Goal: Book appointment/travel/reservation

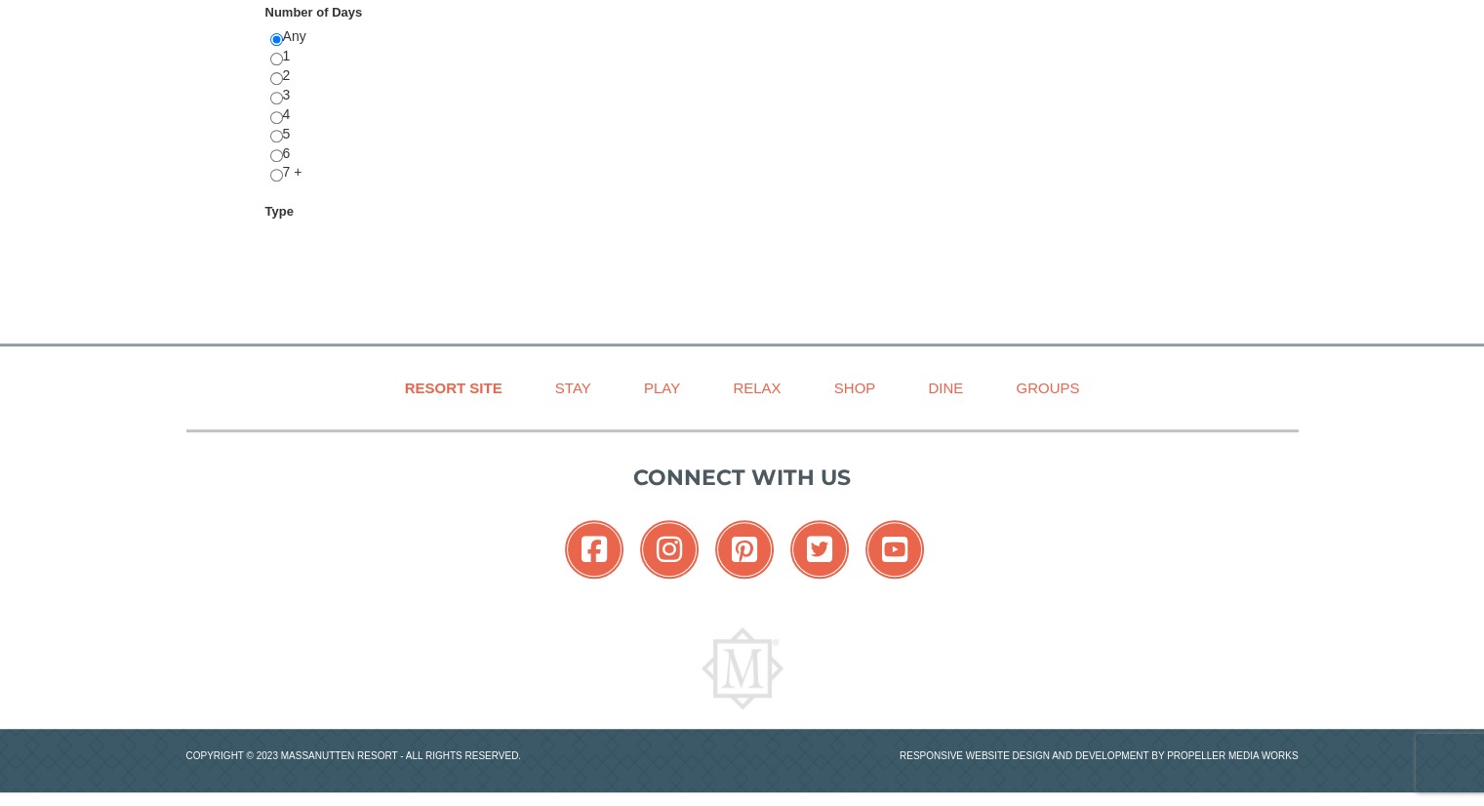
scroll to position [857, 0]
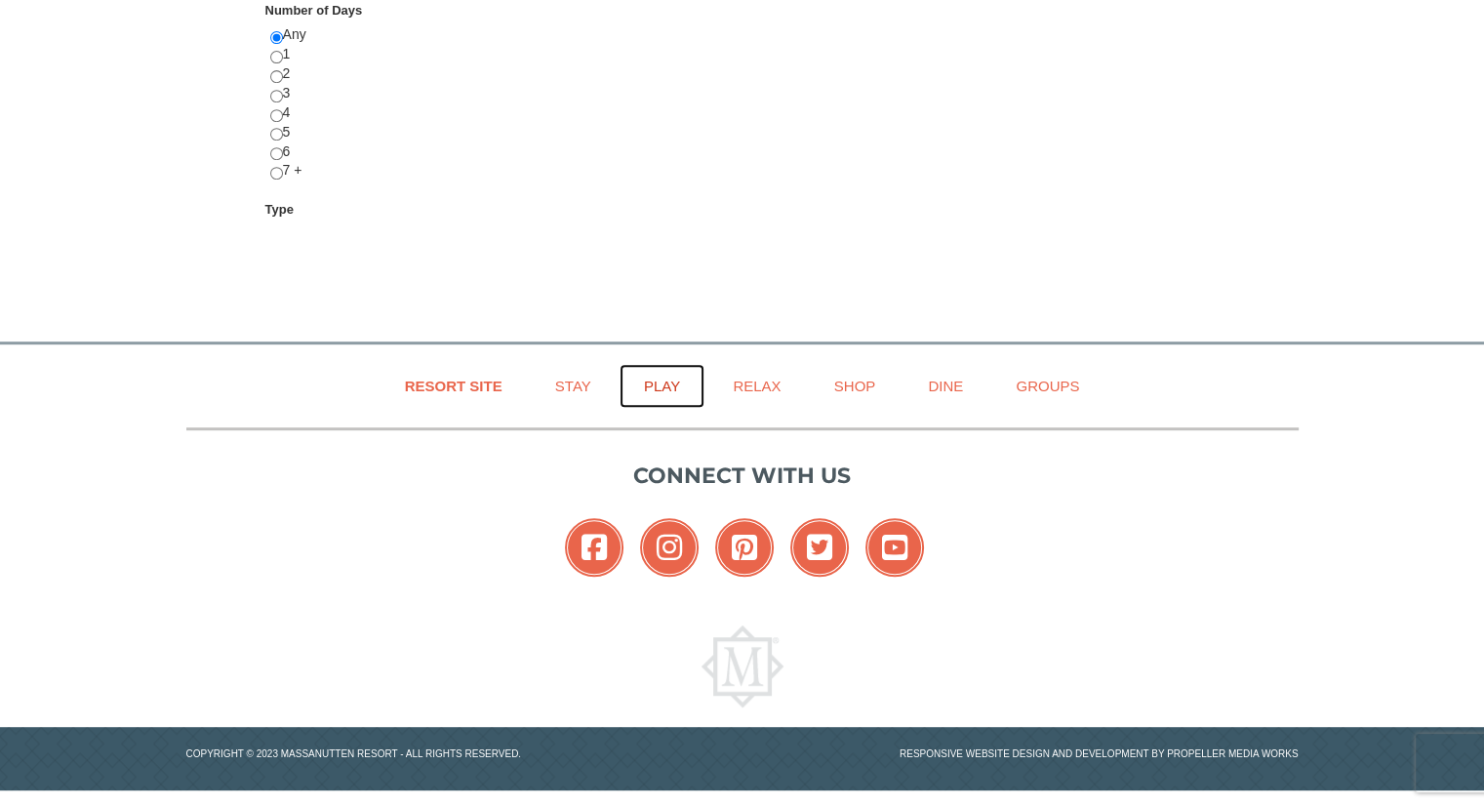
click at [668, 384] on link "Play" at bounding box center [662, 386] width 85 height 44
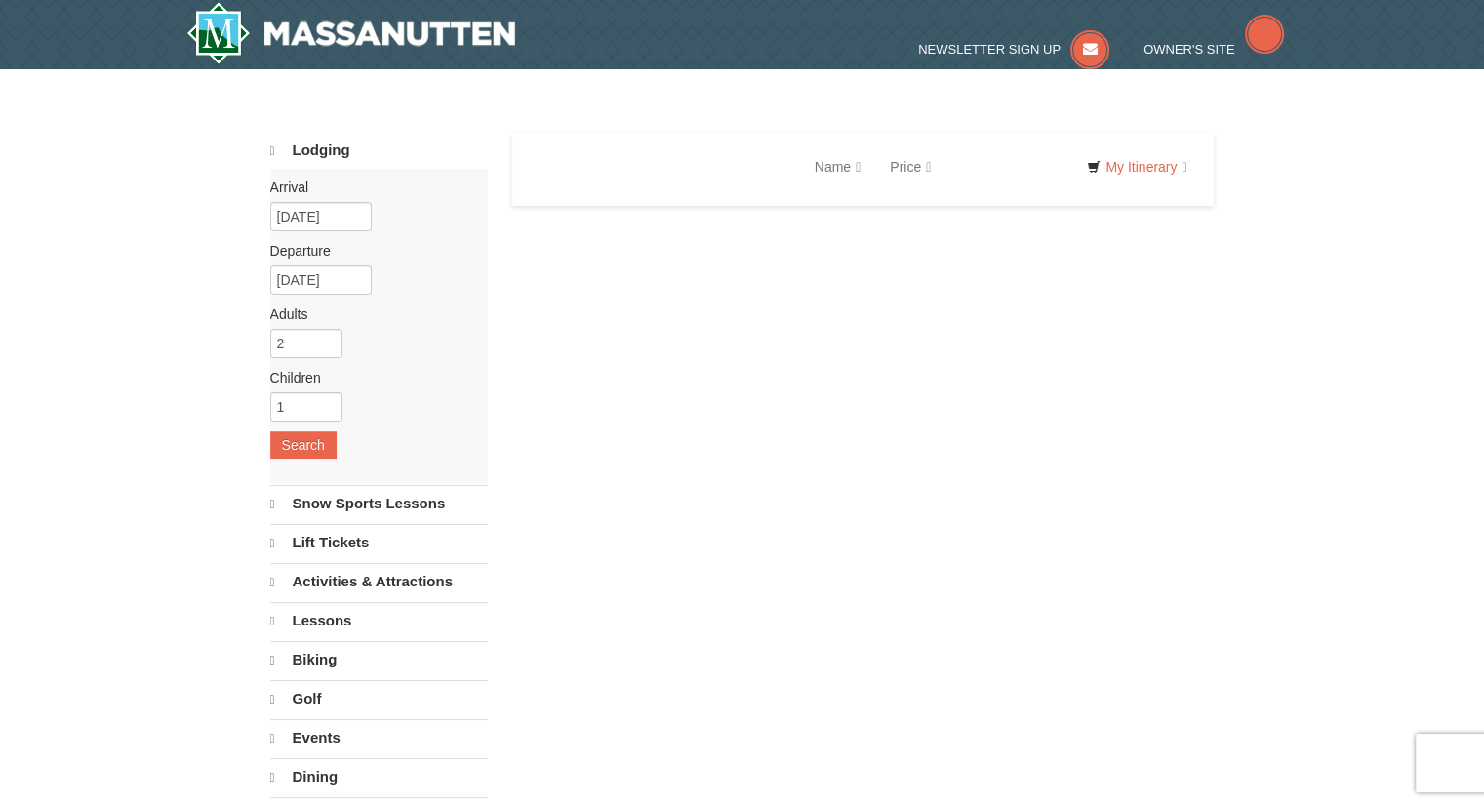
select select "9"
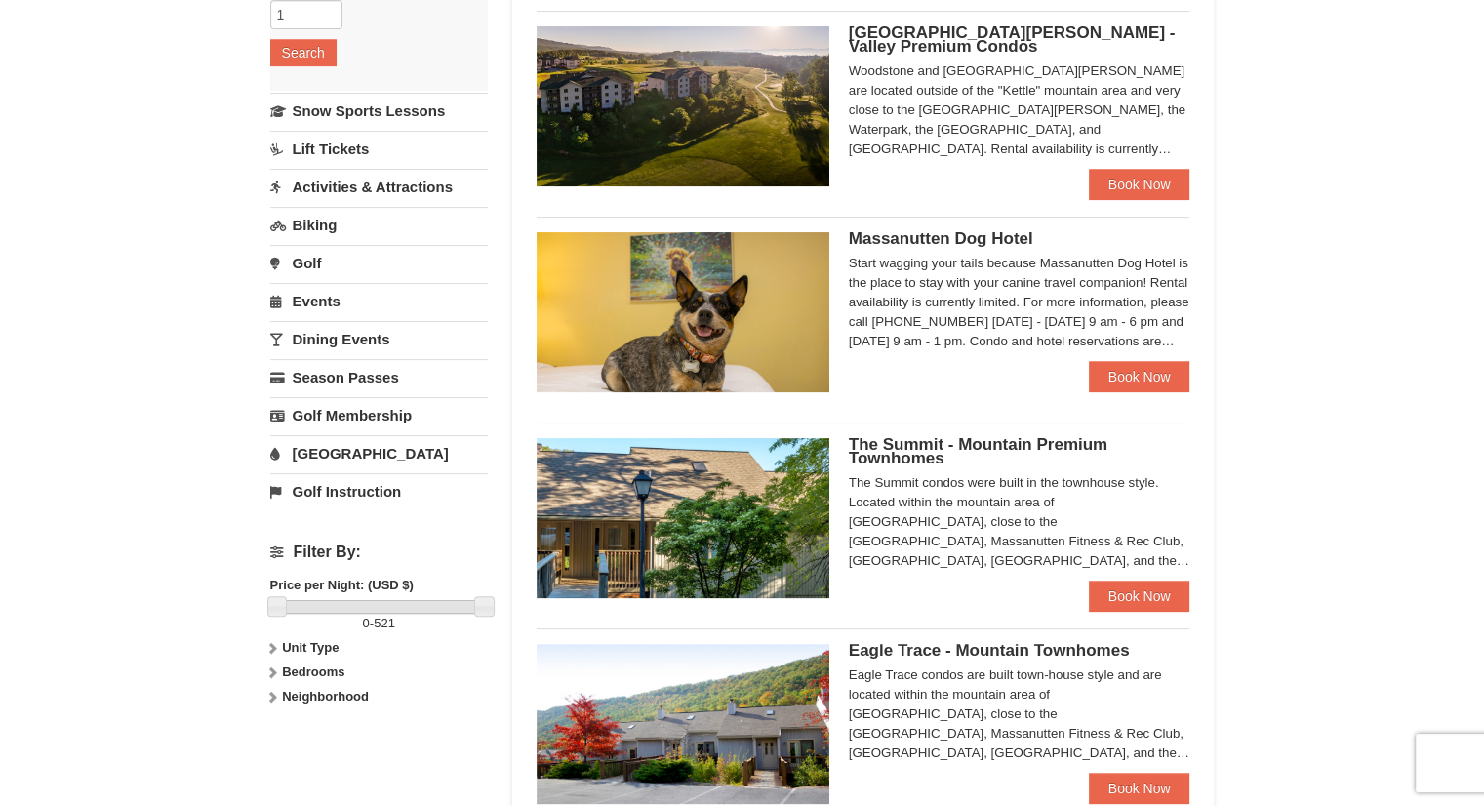
scroll to position [781, 0]
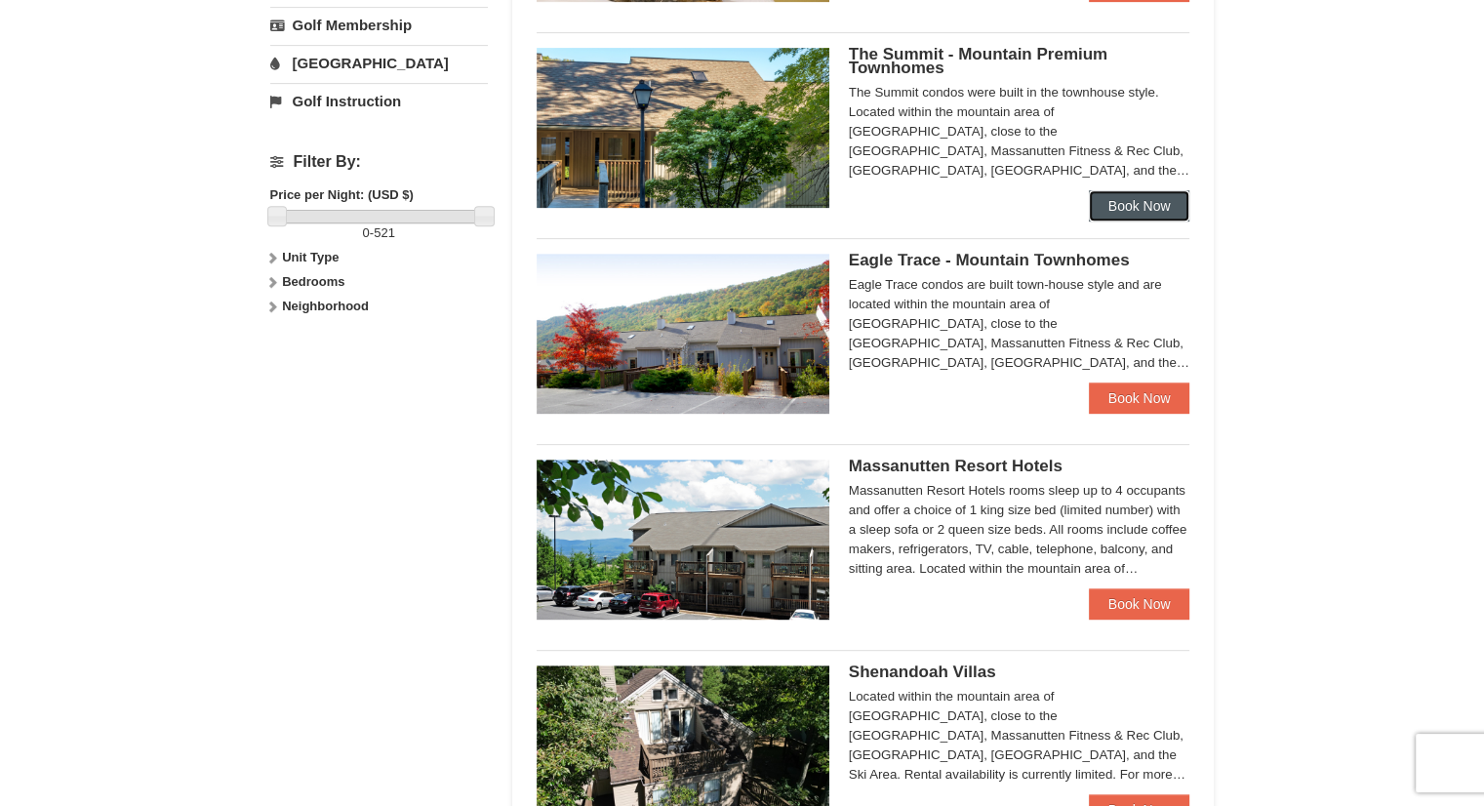
click at [1129, 203] on link "Book Now" at bounding box center [1139, 205] width 101 height 31
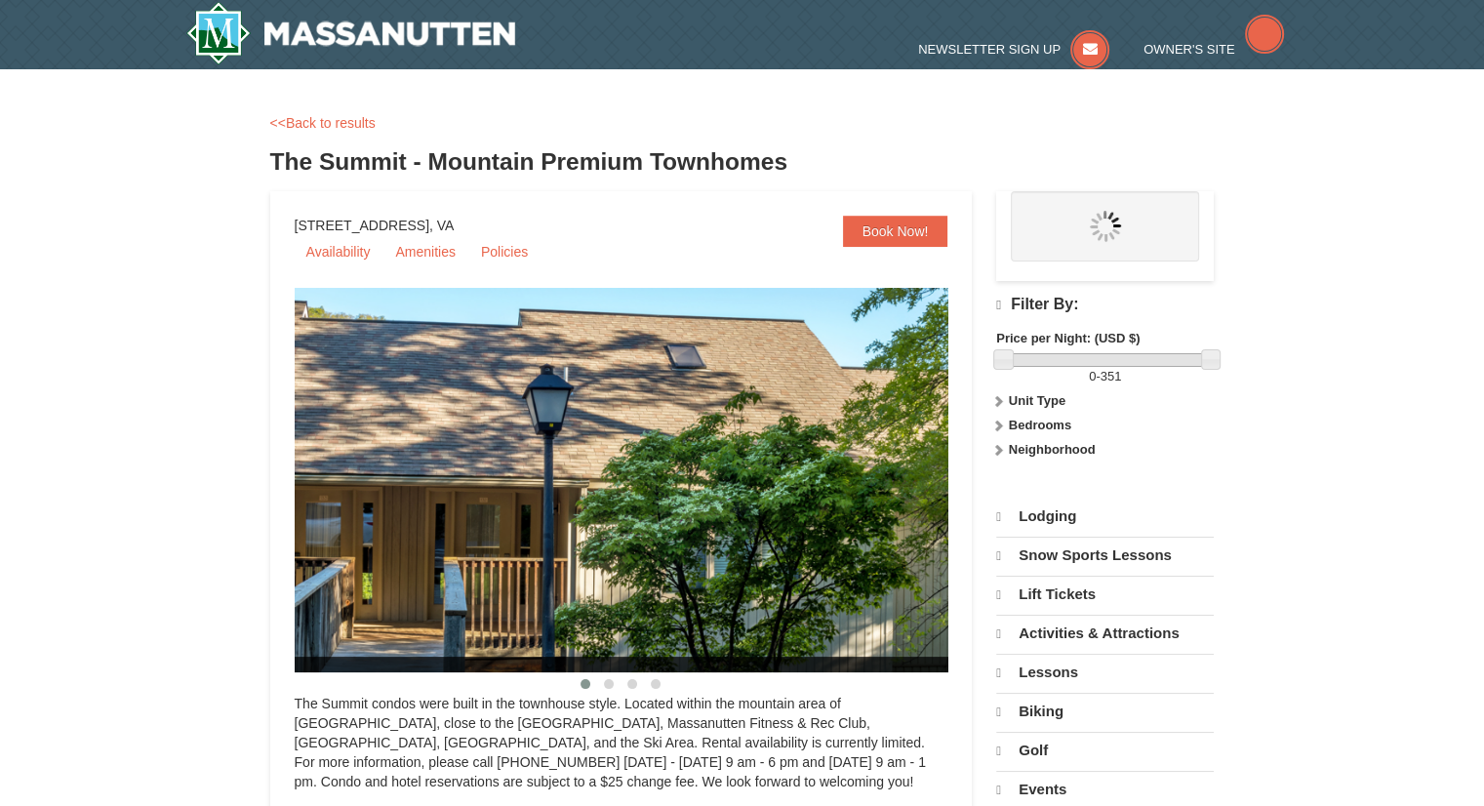
select select "9"
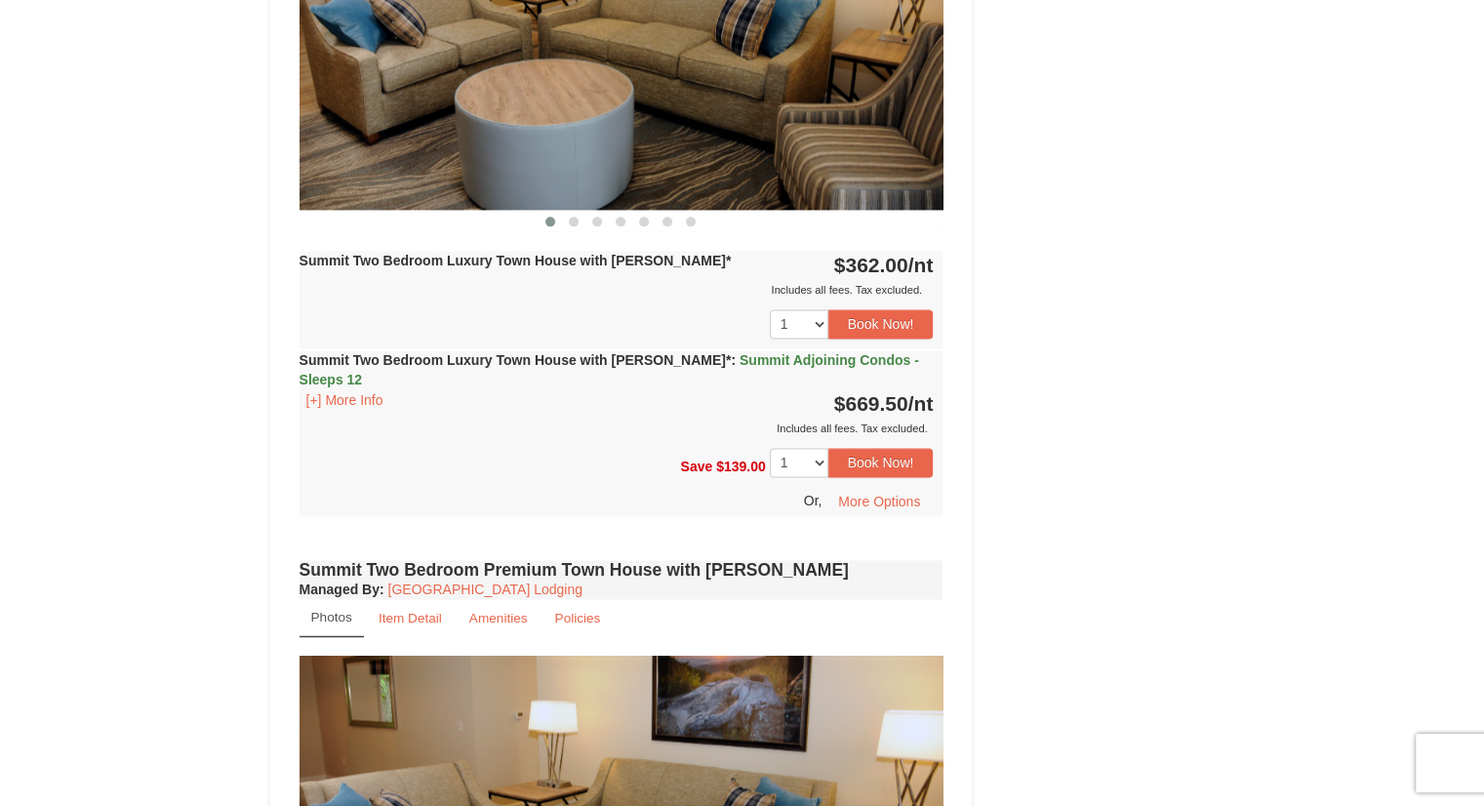
scroll to position [2830, 0]
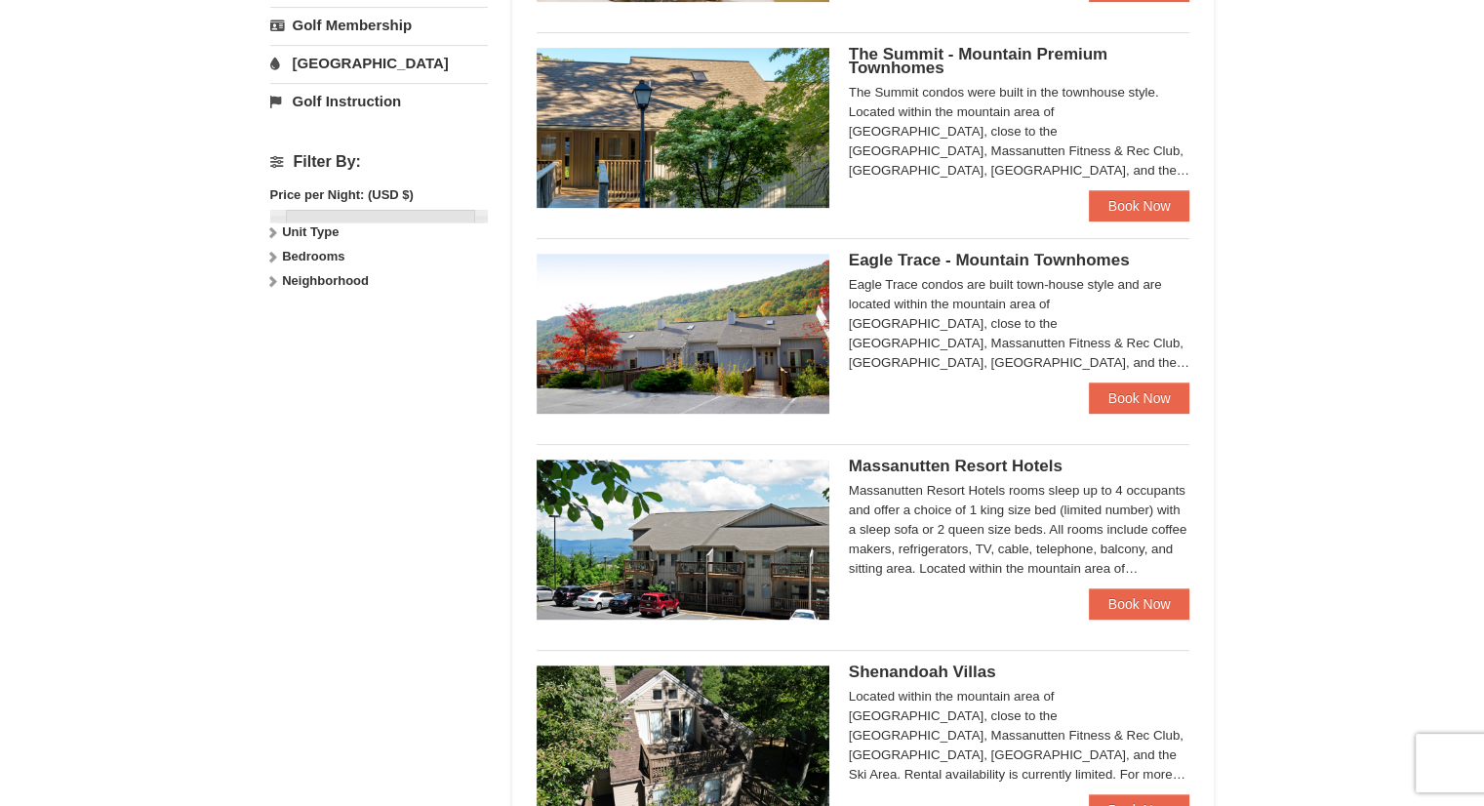
scroll to position [1171, 0]
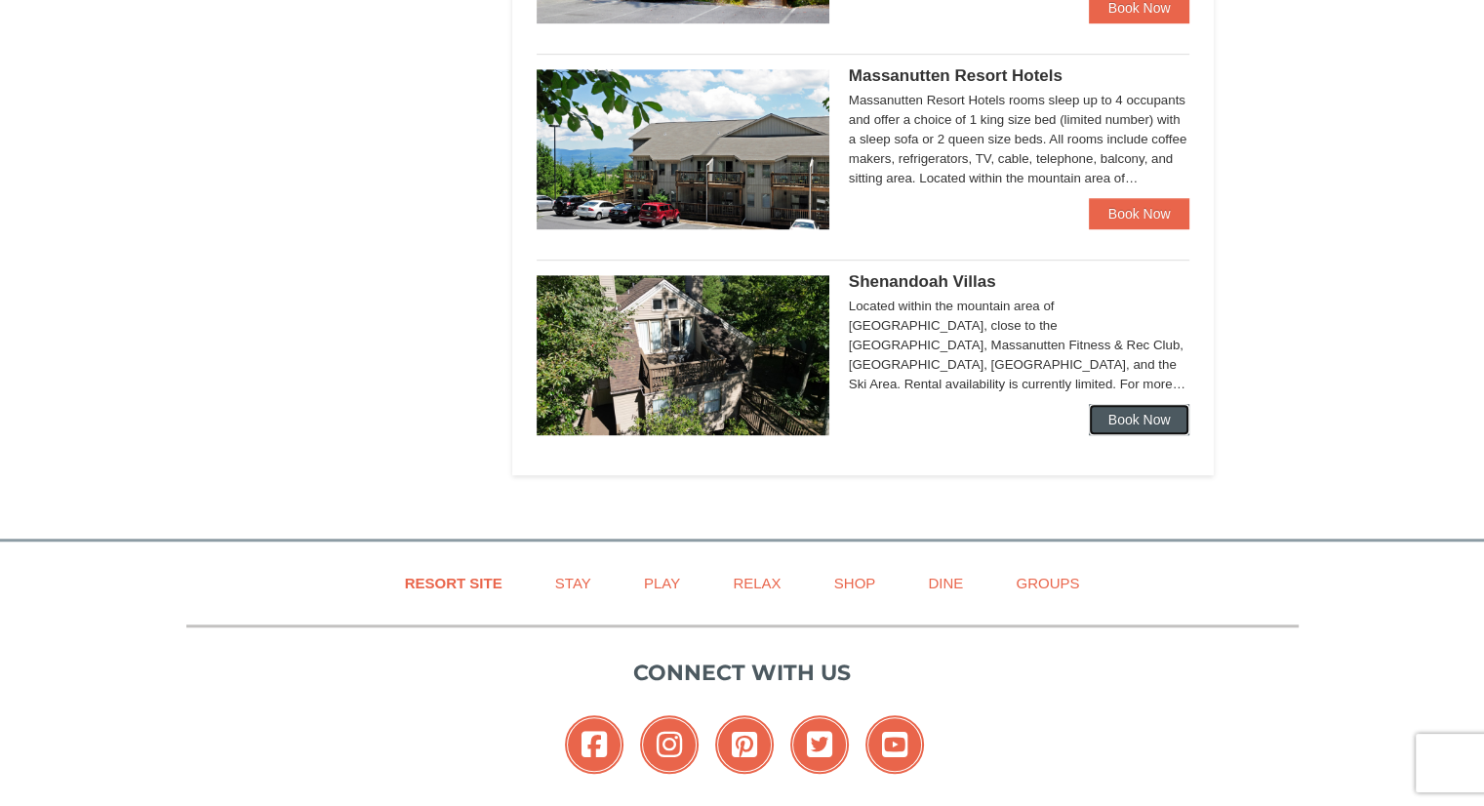
click at [1136, 423] on link "Book Now" at bounding box center [1139, 419] width 101 height 31
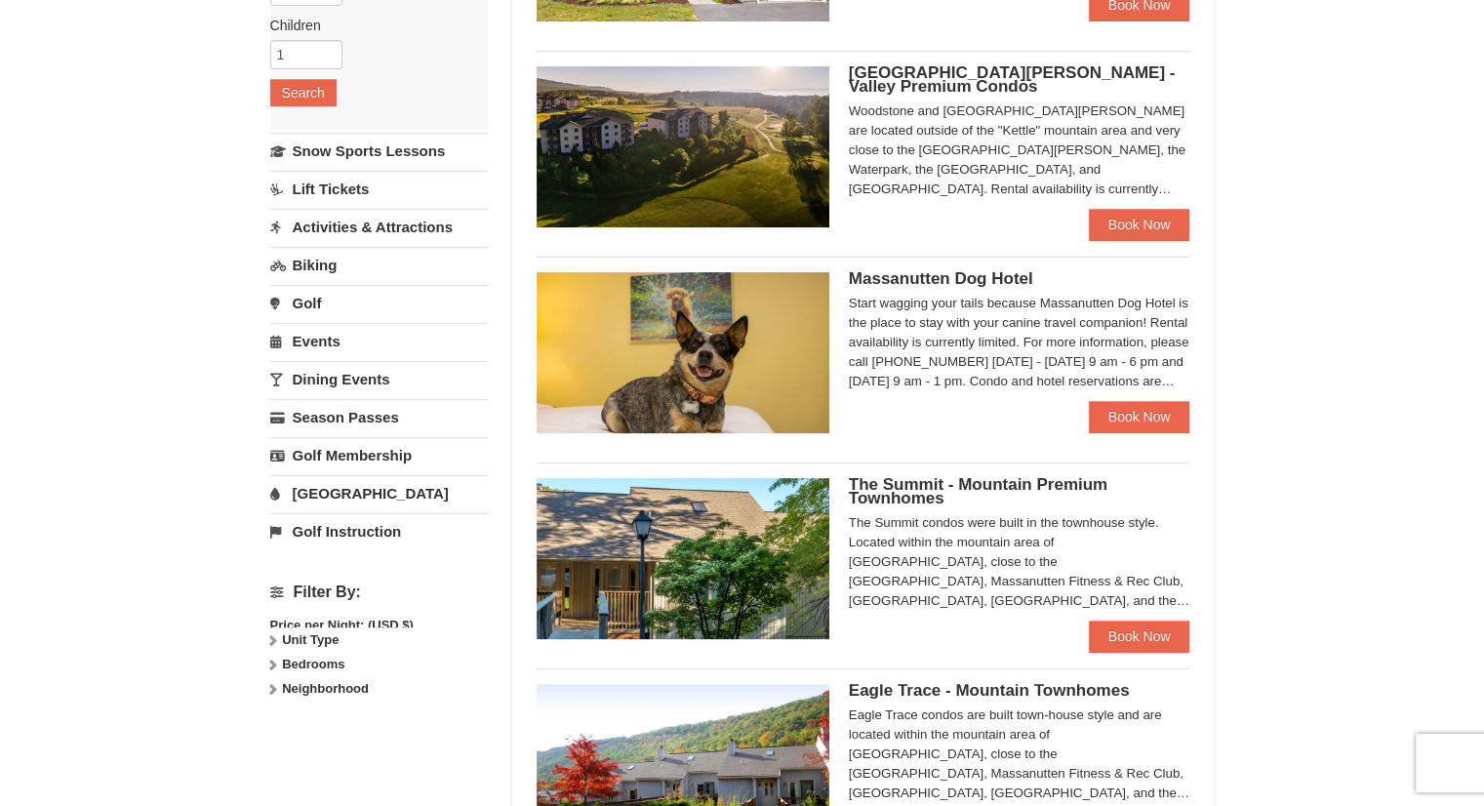
scroll to position [347, 0]
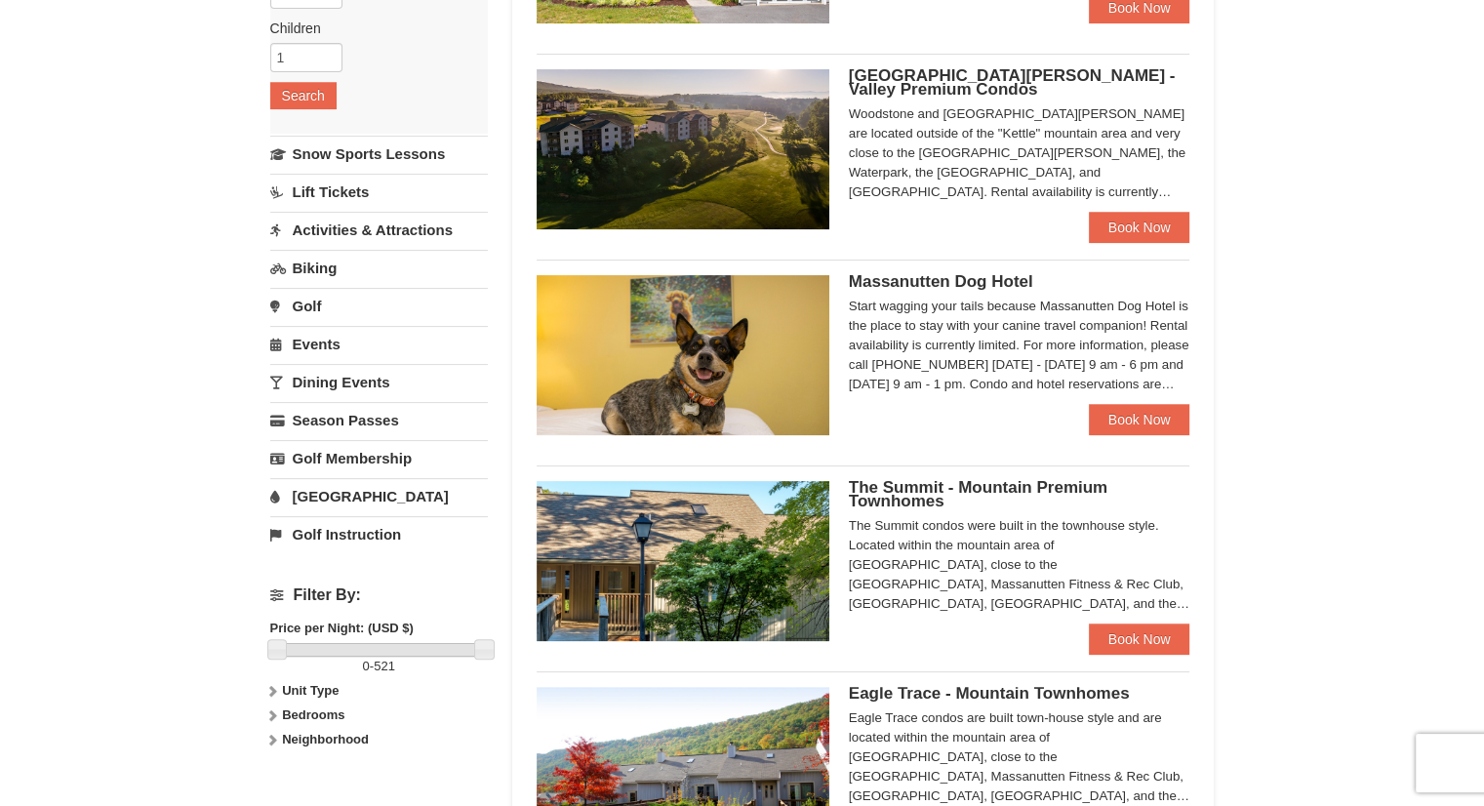
click at [367, 230] on link "Activities & Attractions" at bounding box center [379, 230] width 218 height 36
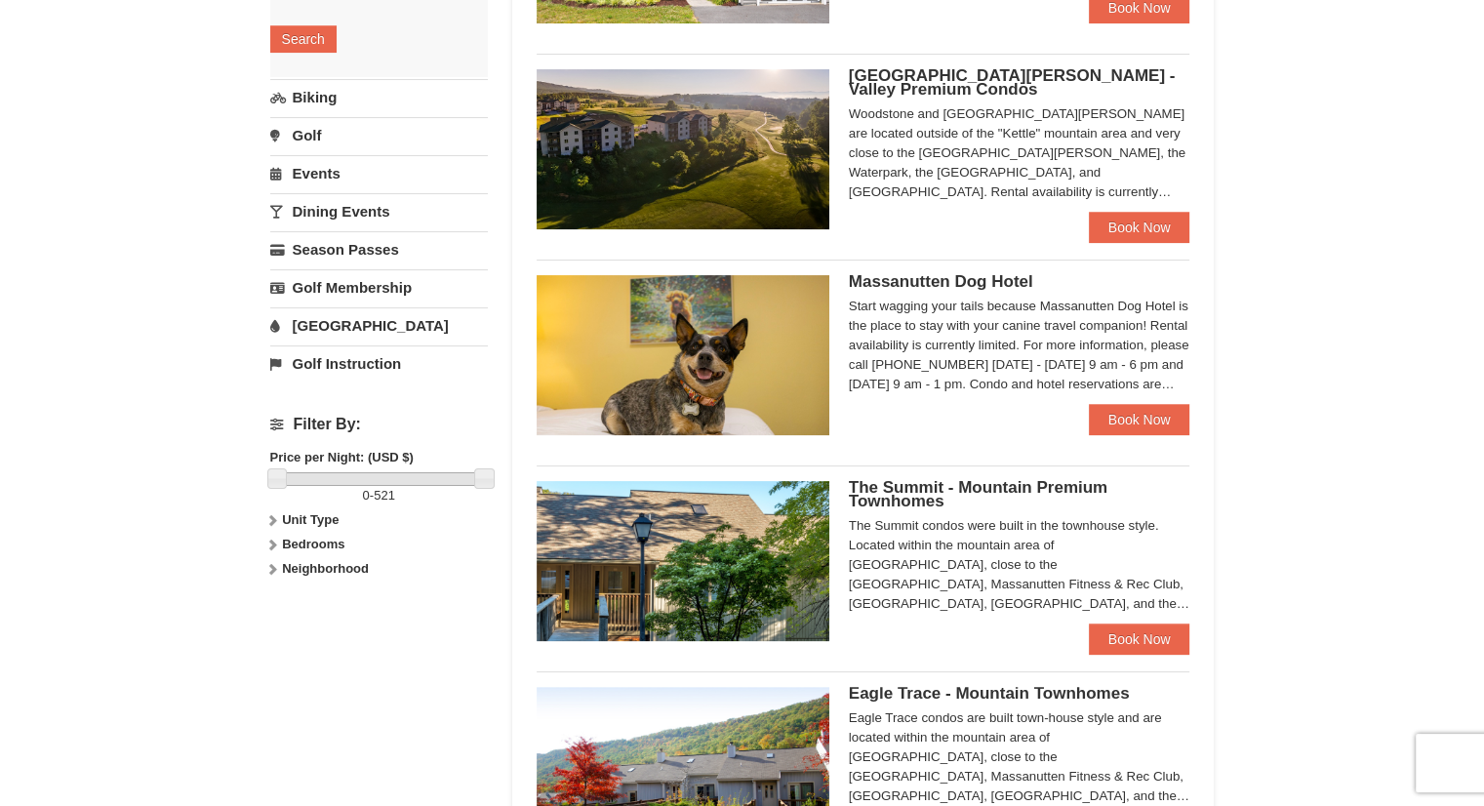
click at [317, 167] on link "Events" at bounding box center [379, 173] width 218 height 36
